Goal: Ask a question

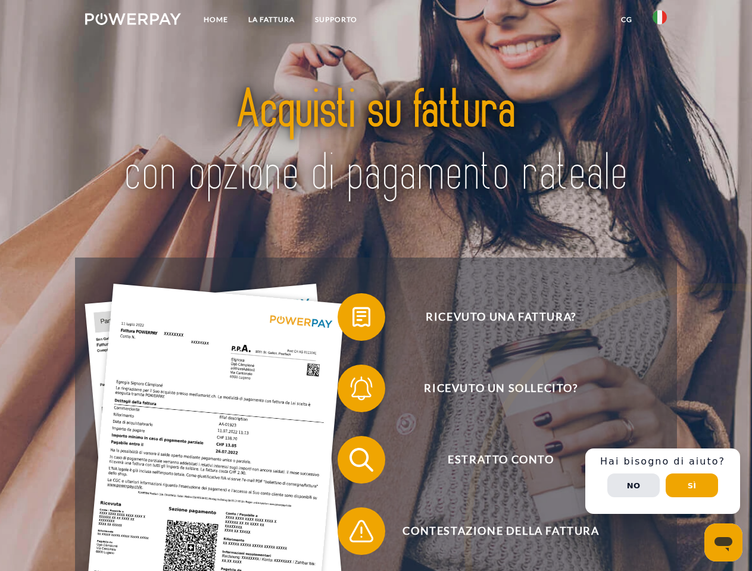
click at [133, 21] on img at bounding box center [133, 19] width 96 height 12
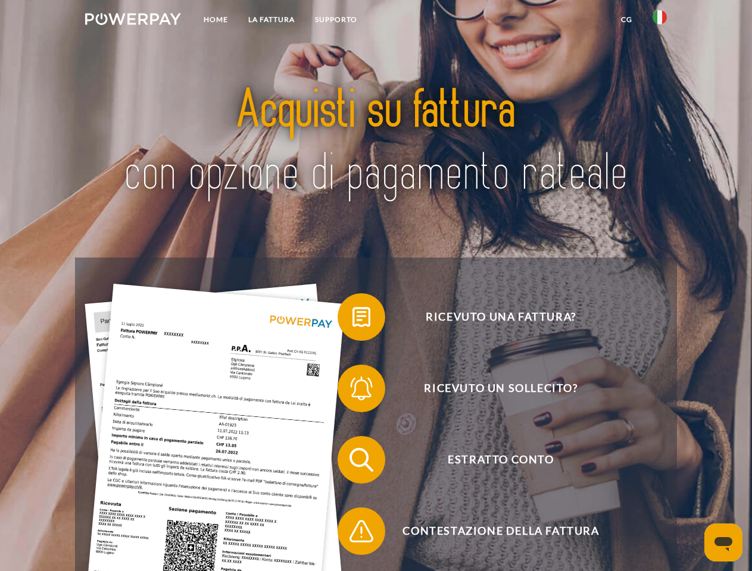
click at [659, 21] on img at bounding box center [659, 17] width 14 height 14
click at [626, 20] on link "CG" at bounding box center [627, 19] width 32 height 21
click at [352, 320] on span at bounding box center [344, 317] width 60 height 60
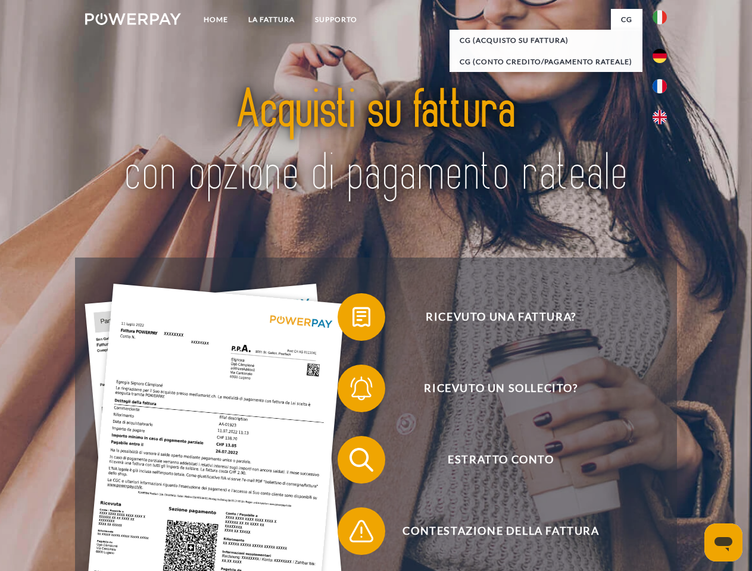
click at [352, 391] on span at bounding box center [344, 389] width 60 height 60
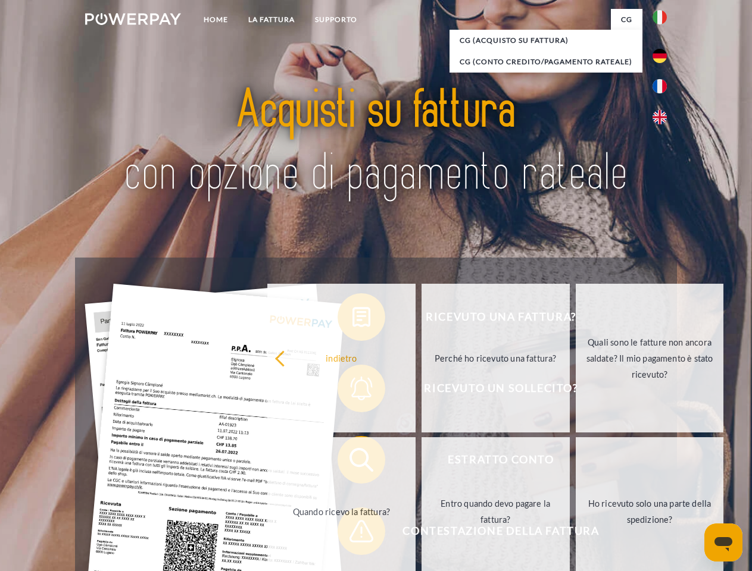
click at [421, 462] on link "Entro quando devo pagare la fattura?" at bounding box center [495, 511] width 148 height 149
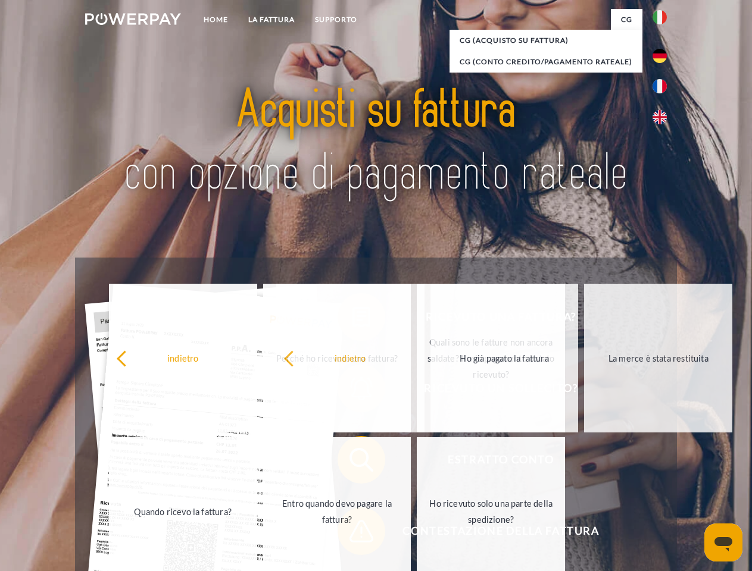
click at [352, 534] on span at bounding box center [344, 532] width 60 height 60
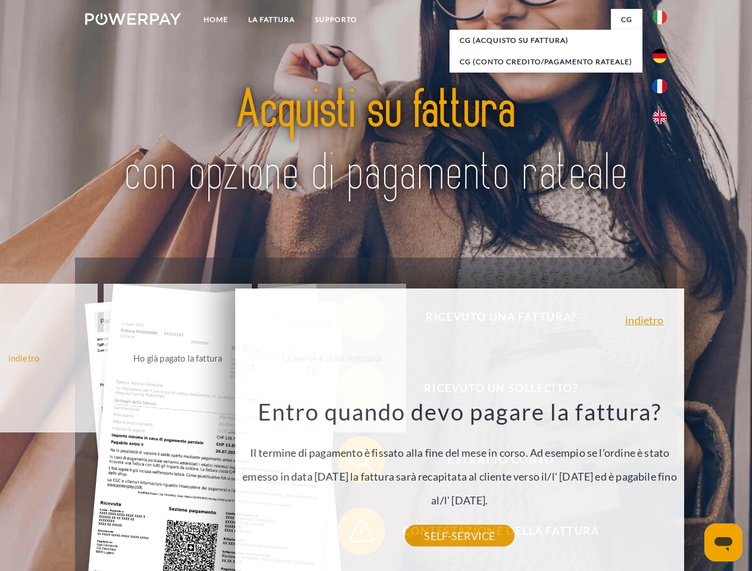
click at [662, 481] on div "Ricevuto una fattura? Ricevuto un sollecito? Estratto conto indietro" at bounding box center [375, 496] width 601 height 476
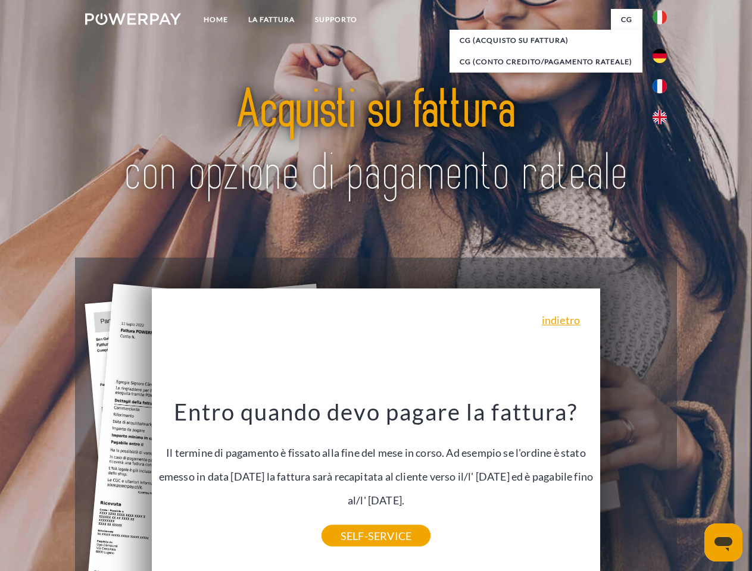
click at [633, 484] on span "Estratto conto" at bounding box center [501, 460] width 292 height 48
click at [691, 486] on header "Home LA FATTURA [GEOGRAPHIC_DATA]" at bounding box center [376, 411] width 752 height 822
